Goal: Find specific page/section: Find specific page/section

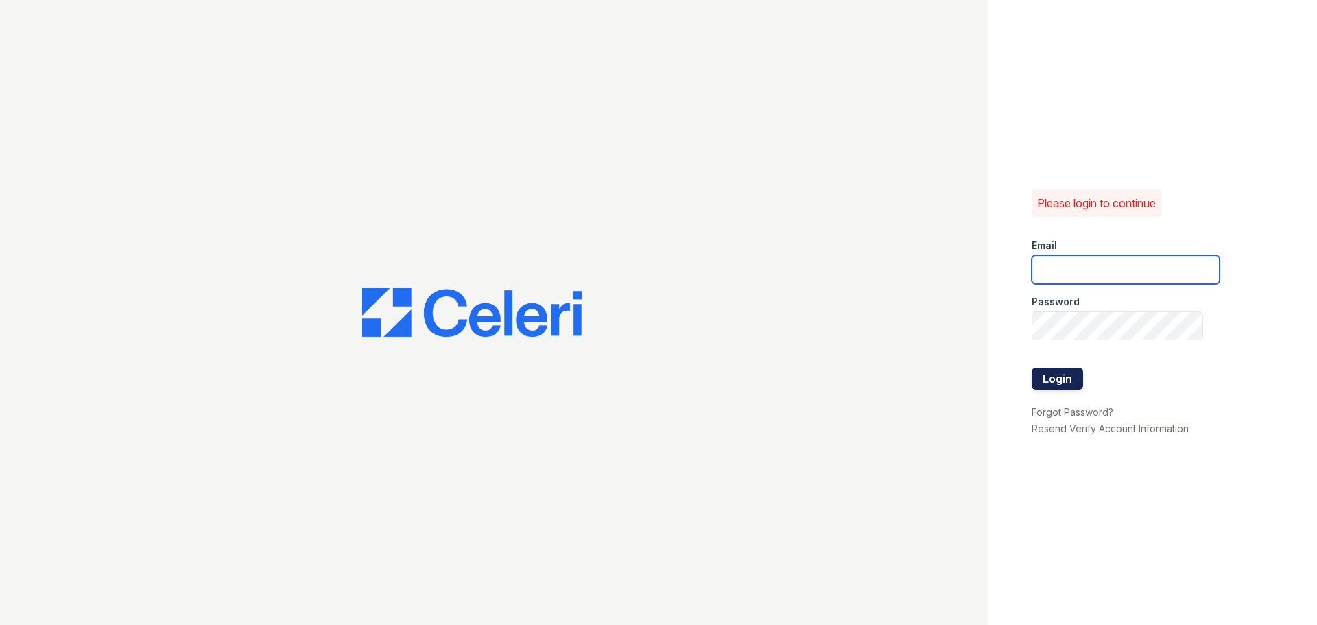
type input "[EMAIL_ADDRESS][DOMAIN_NAME]"
click at [1068, 370] on button "Login" at bounding box center [1056, 379] width 51 height 22
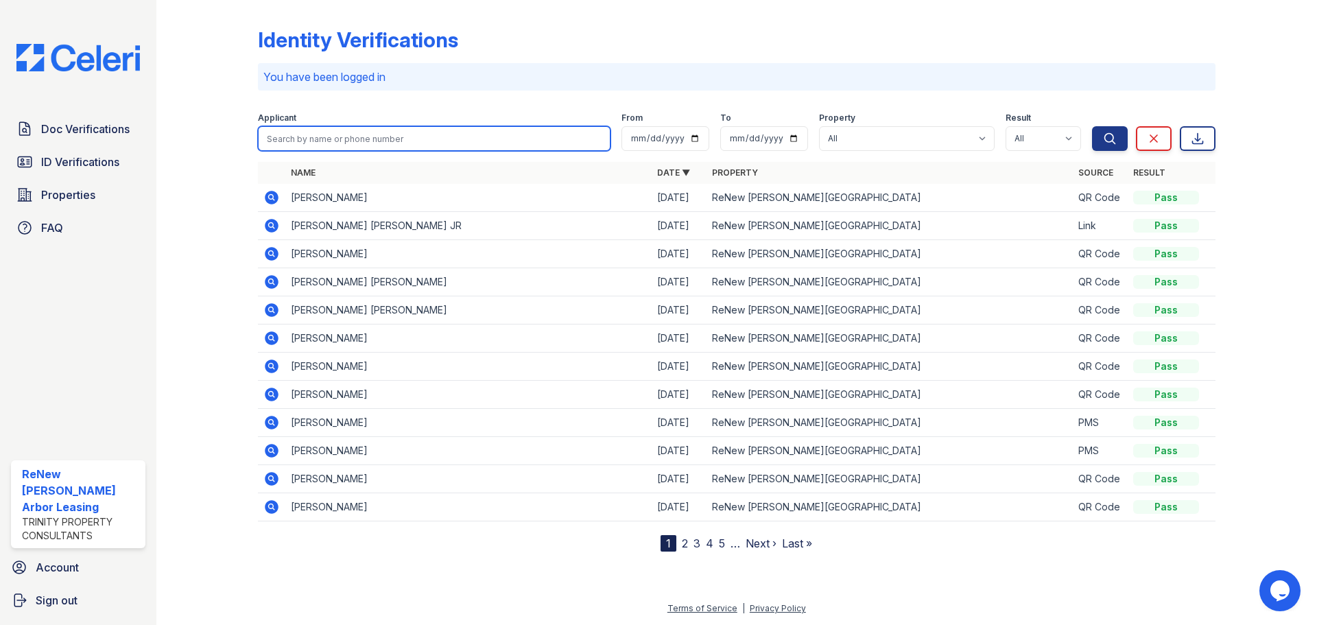
click at [508, 141] on input "search" at bounding box center [434, 138] width 352 height 25
type input "[PERSON_NAME]"
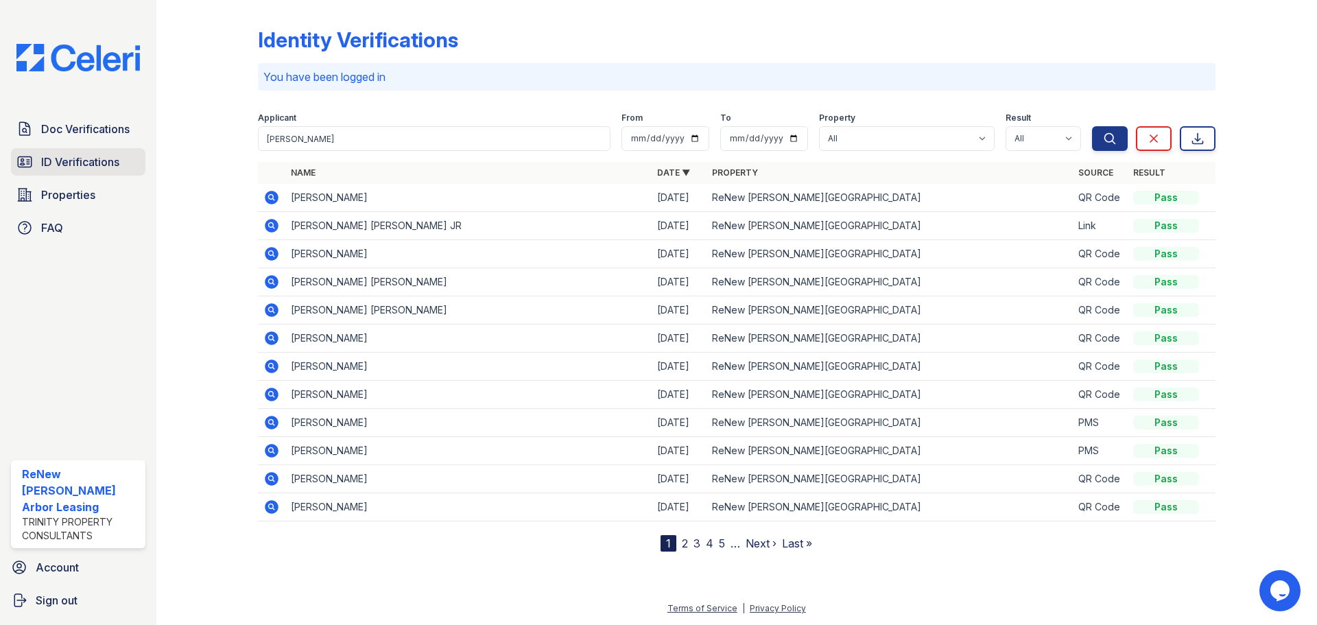
click at [101, 162] on span "ID Verifications" at bounding box center [80, 162] width 78 height 16
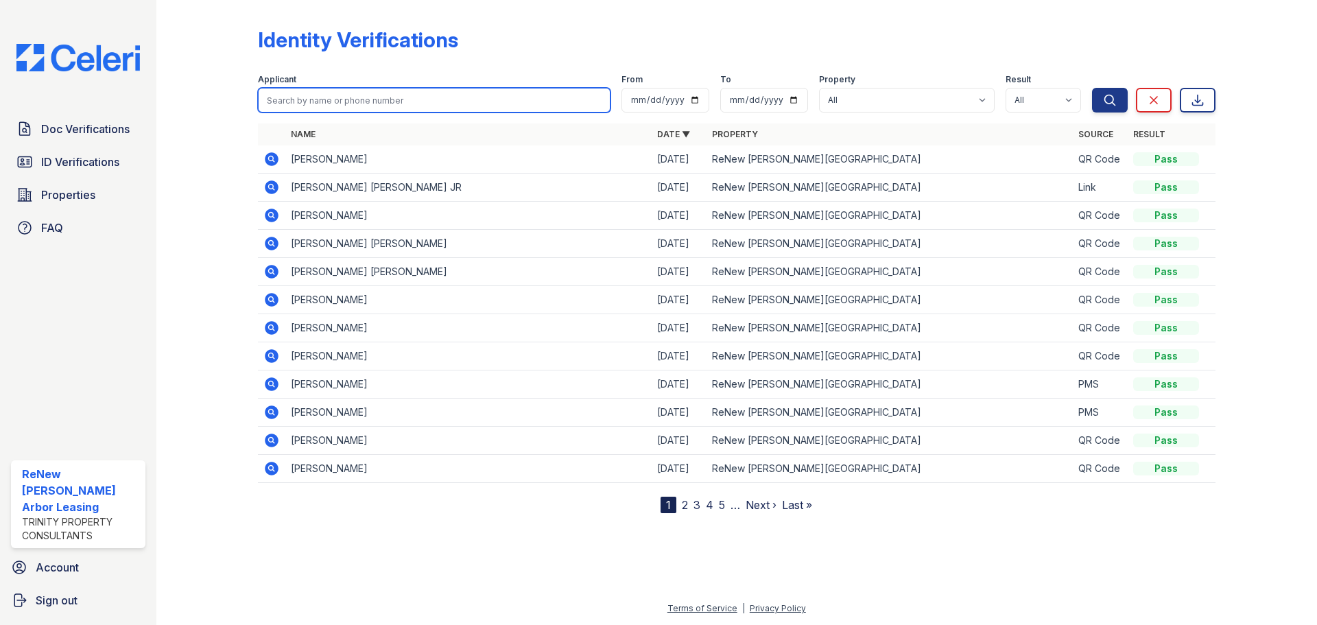
click at [396, 101] on input "search" at bounding box center [434, 100] width 352 height 25
type input "[PERSON_NAME]"
click at [1092, 88] on button "Search" at bounding box center [1110, 100] width 36 height 25
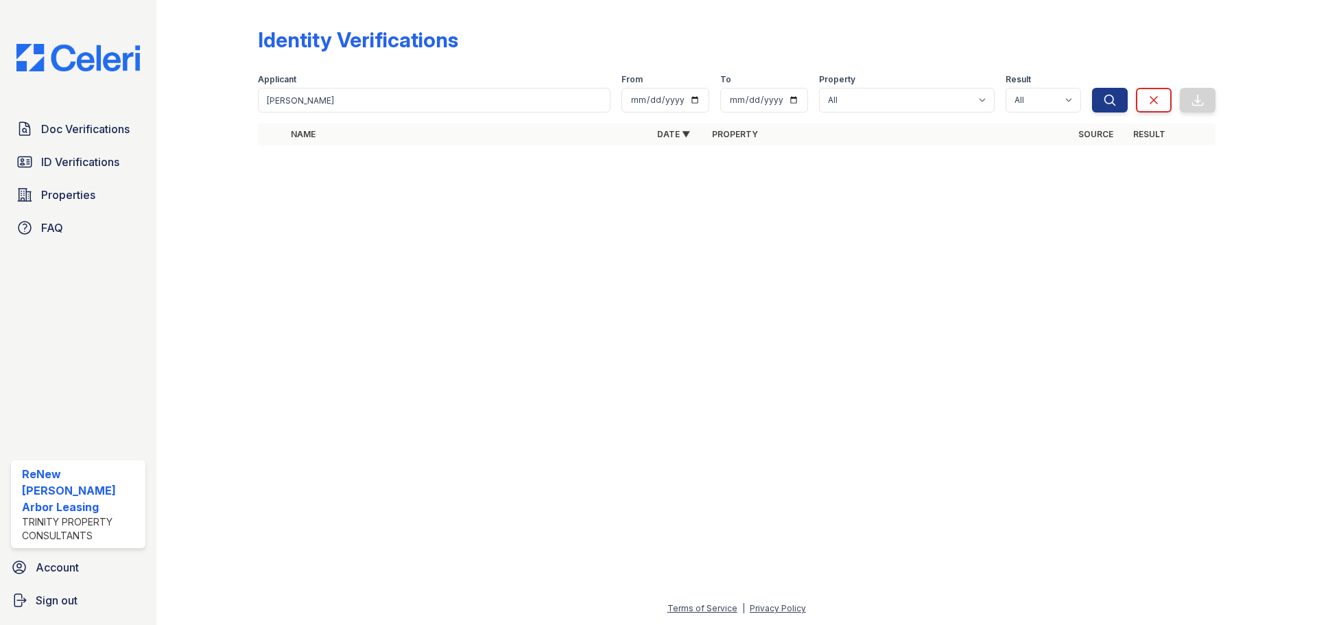
drag, startPoint x: 383, startPoint y: 86, endPoint x: 377, endPoint y: 96, distance: 11.1
click at [381, 88] on div "Applicant irene" at bounding box center [434, 93] width 352 height 38
drag, startPoint x: 374, startPoint y: 99, endPoint x: 347, endPoint y: 102, distance: 27.6
click at [373, 99] on input "[PERSON_NAME]" at bounding box center [434, 100] width 352 height 25
click at [1092, 88] on button "Search" at bounding box center [1110, 100] width 36 height 25
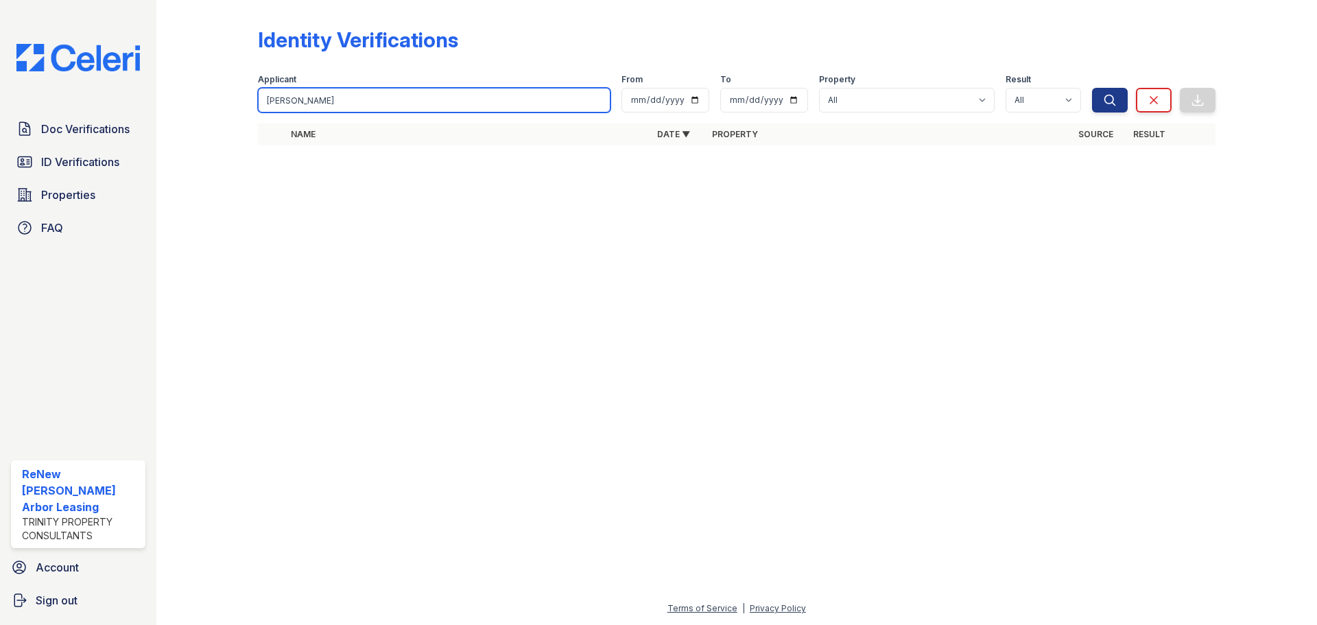
click at [424, 93] on input "[PERSON_NAME]" at bounding box center [434, 100] width 352 height 25
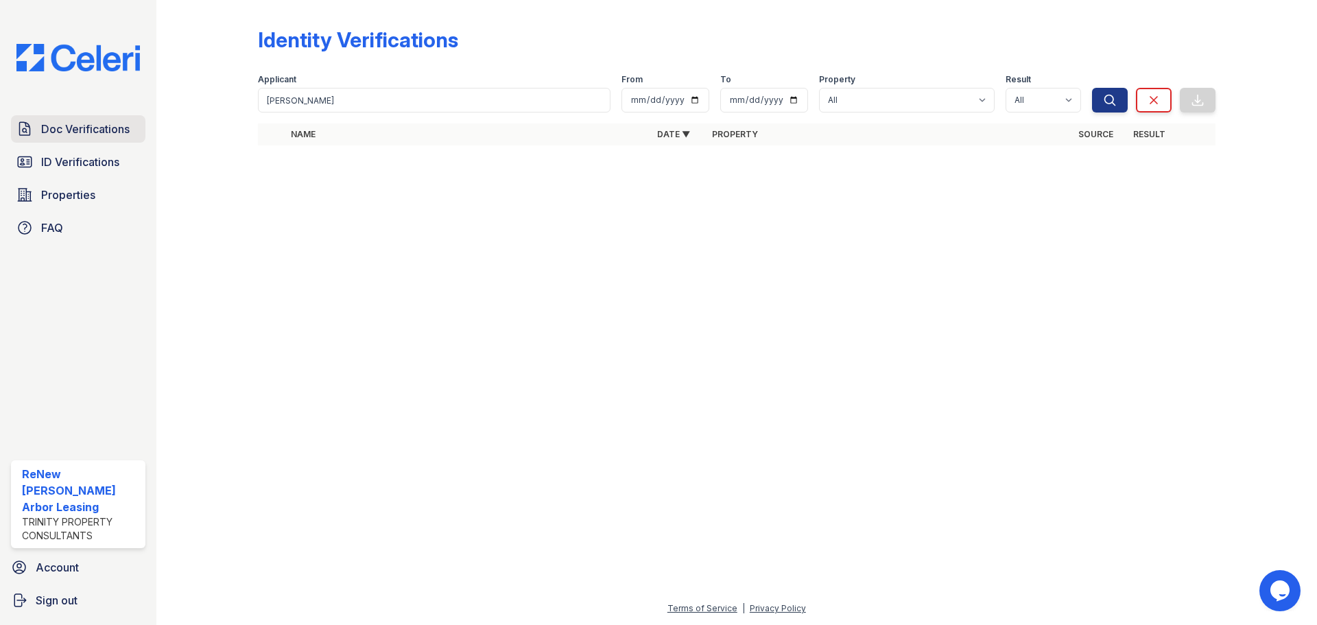
click at [94, 129] on span "Doc Verifications" at bounding box center [85, 129] width 88 height 16
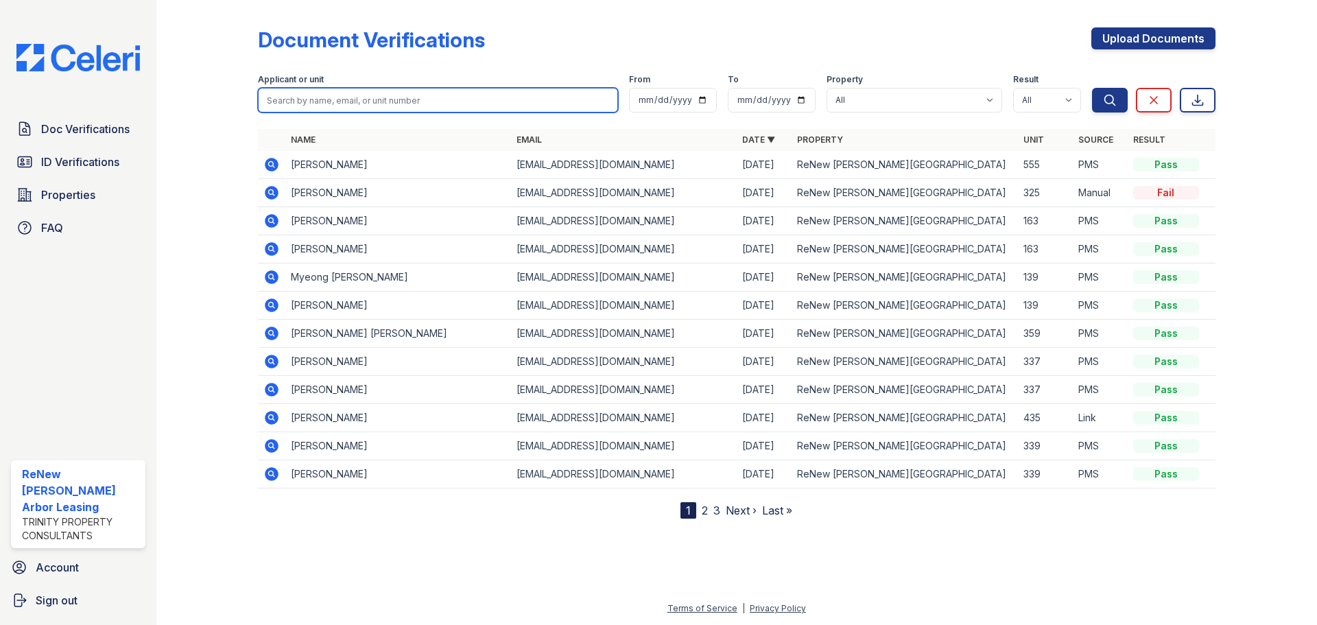
click at [436, 105] on input "search" at bounding box center [438, 100] width 360 height 25
type input "[PERSON_NAME]"
click at [1092, 88] on button "Search" at bounding box center [1110, 100] width 36 height 25
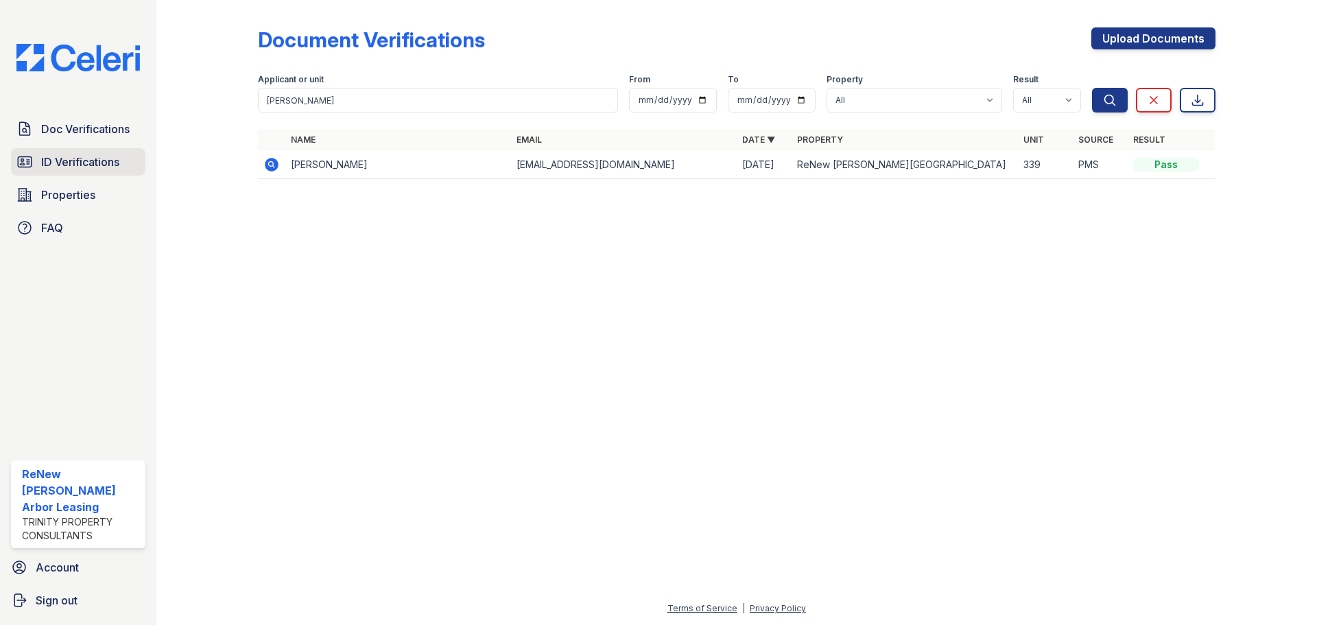
click at [40, 163] on link "ID Verifications" at bounding box center [78, 161] width 134 height 27
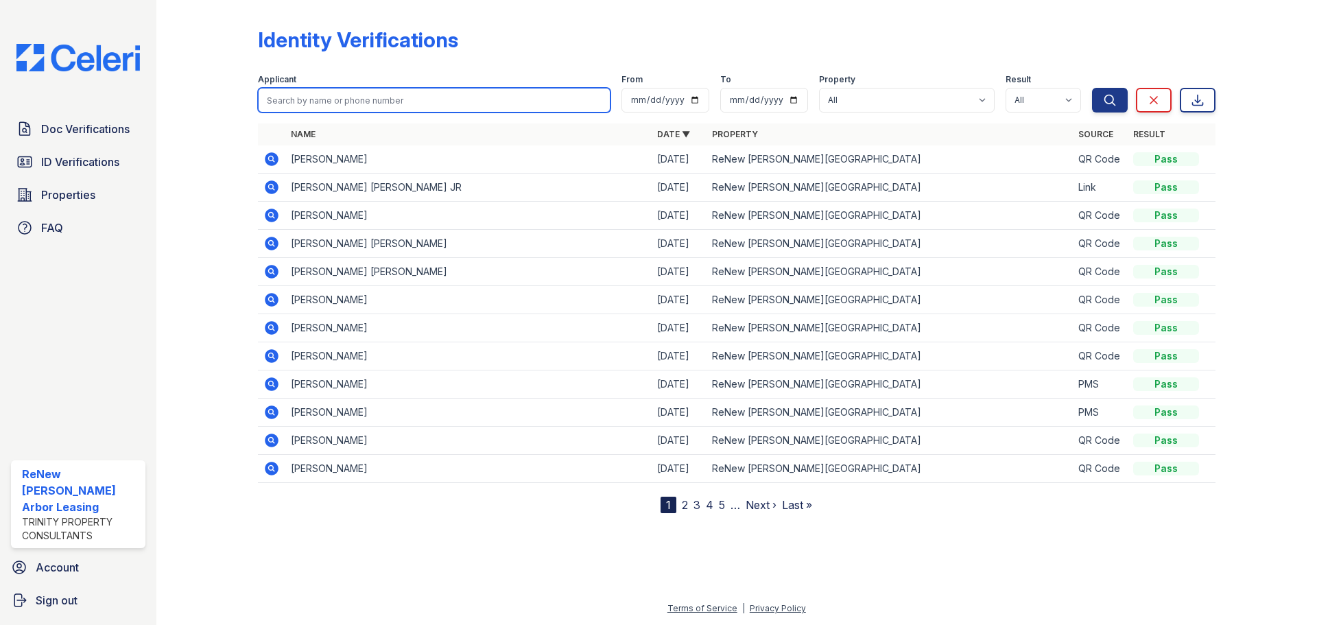
click at [349, 108] on input "search" at bounding box center [434, 100] width 352 height 25
type input "[PERSON_NAME]"
click at [1092, 88] on button "Search" at bounding box center [1110, 100] width 36 height 25
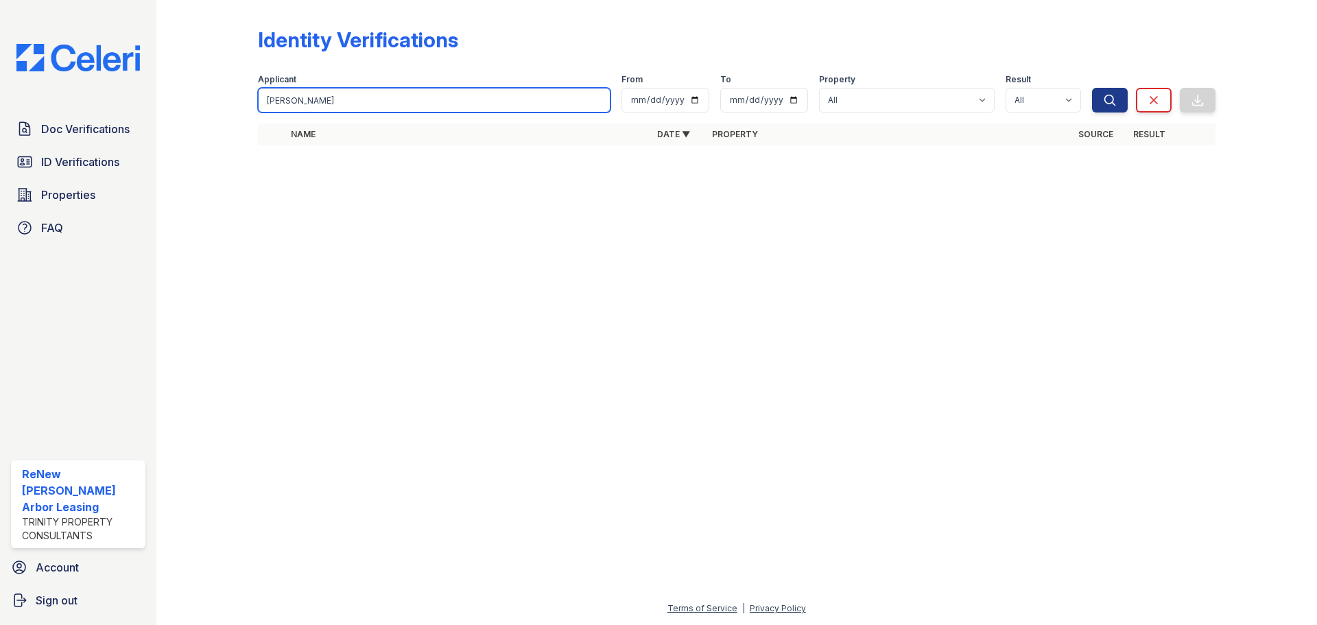
click at [425, 99] on input "[PERSON_NAME]" at bounding box center [434, 100] width 352 height 25
click at [337, 101] on input "[PERSON_NAME]" at bounding box center [434, 100] width 352 height 25
click at [454, 86] on div "Applicant" at bounding box center [434, 81] width 352 height 14
click at [353, 94] on input "[PERSON_NAME]" at bounding box center [434, 100] width 352 height 25
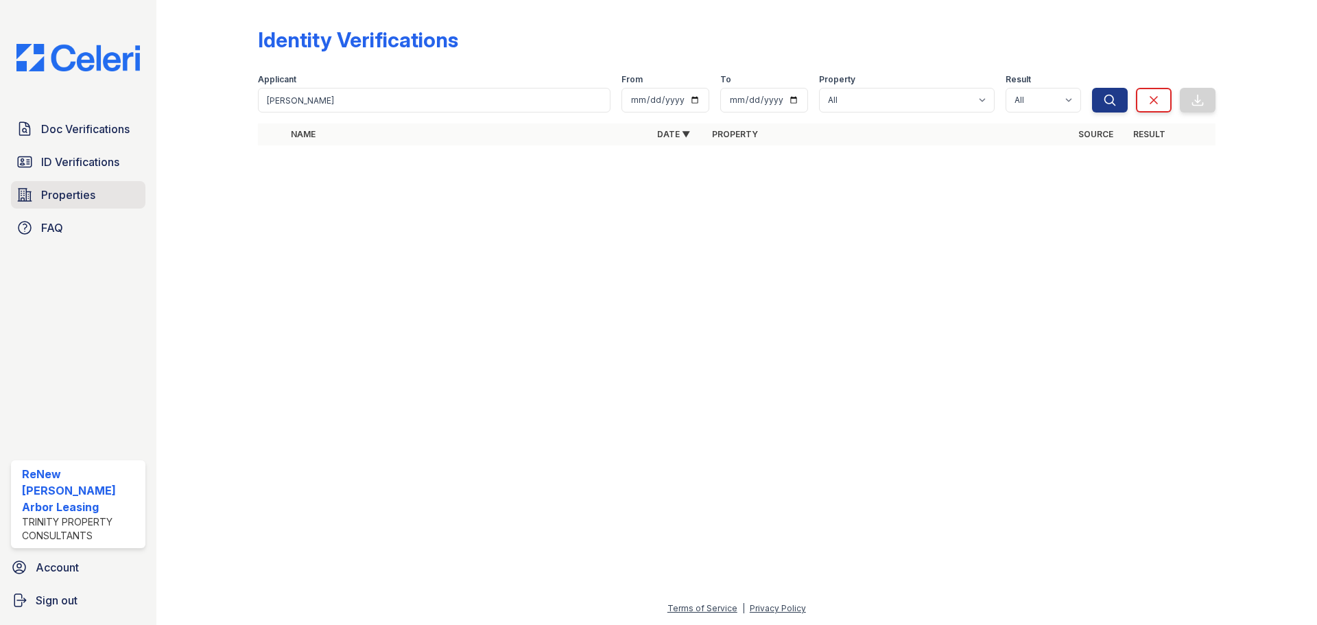
click at [95, 201] on span "Properties" at bounding box center [68, 195] width 54 height 16
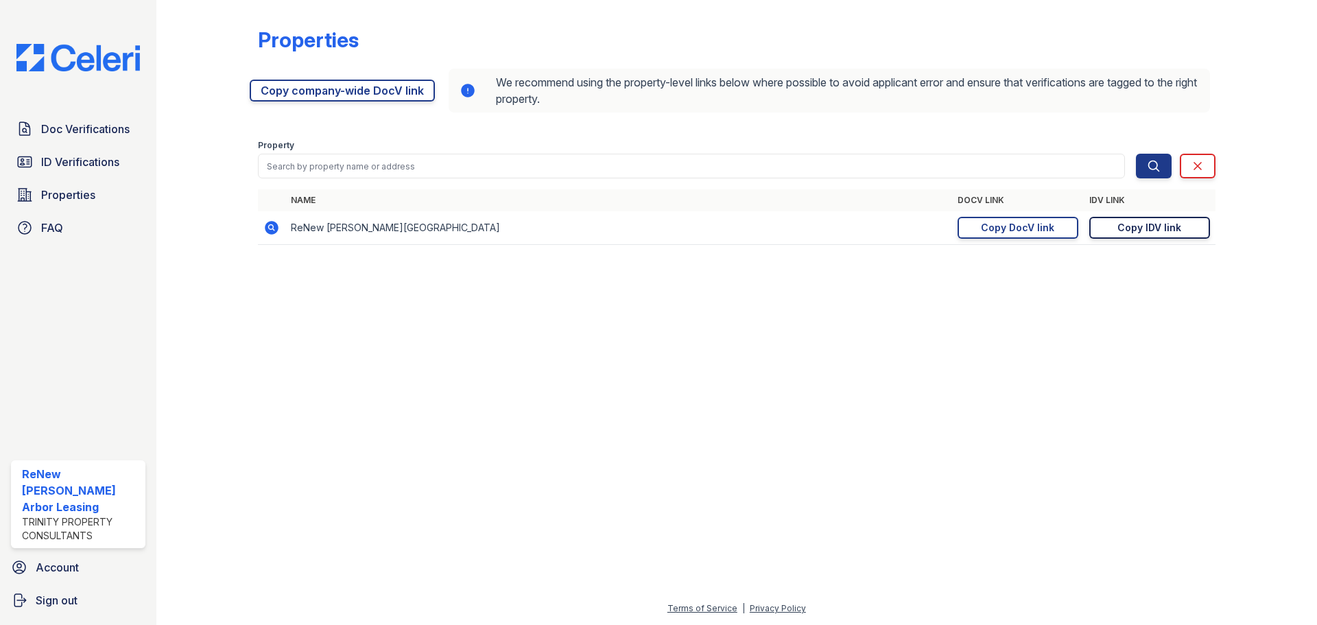
click at [1123, 232] on div "Copy IDV link" at bounding box center [1149, 228] width 64 height 14
